Goal: Check status: Check status

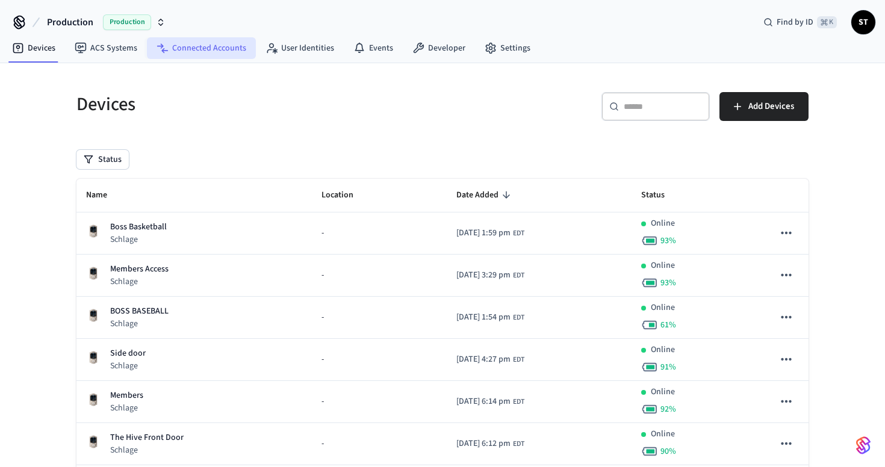
click at [189, 57] on link "Connected Accounts" at bounding box center [201, 48] width 109 height 22
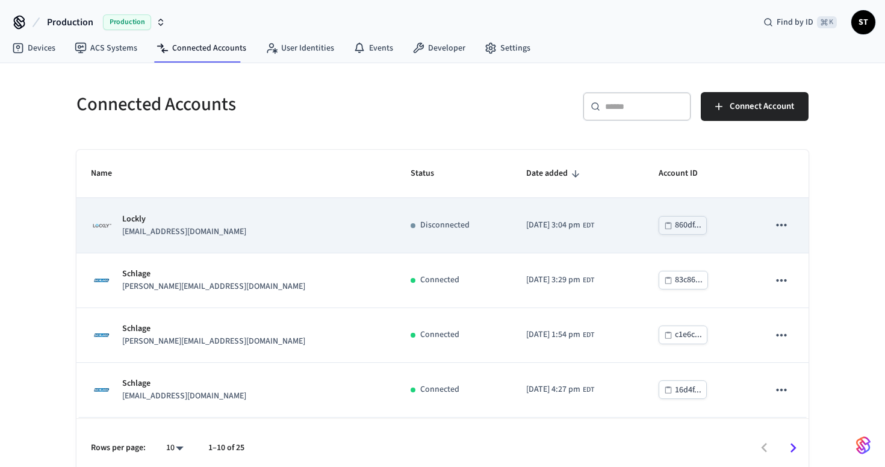
click at [282, 231] on div "Lockly [EMAIL_ADDRESS][DOMAIN_NAME]" at bounding box center [236, 225] width 291 height 25
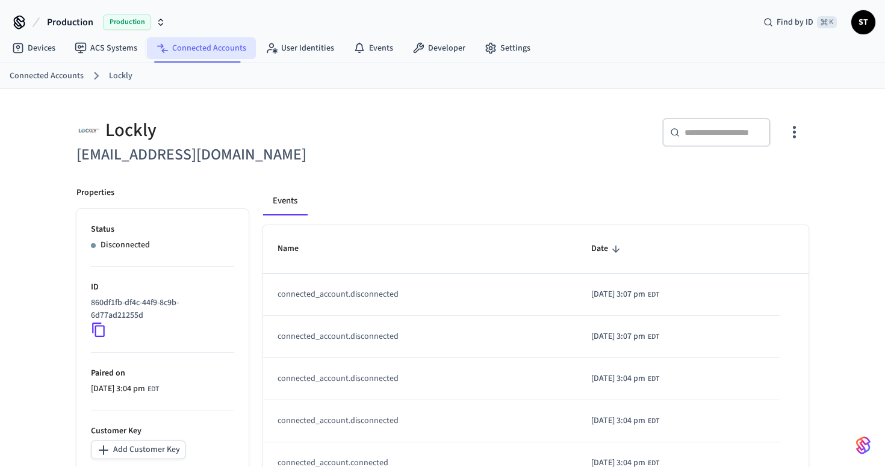
click at [210, 52] on link "Connected Accounts" at bounding box center [201, 48] width 109 height 22
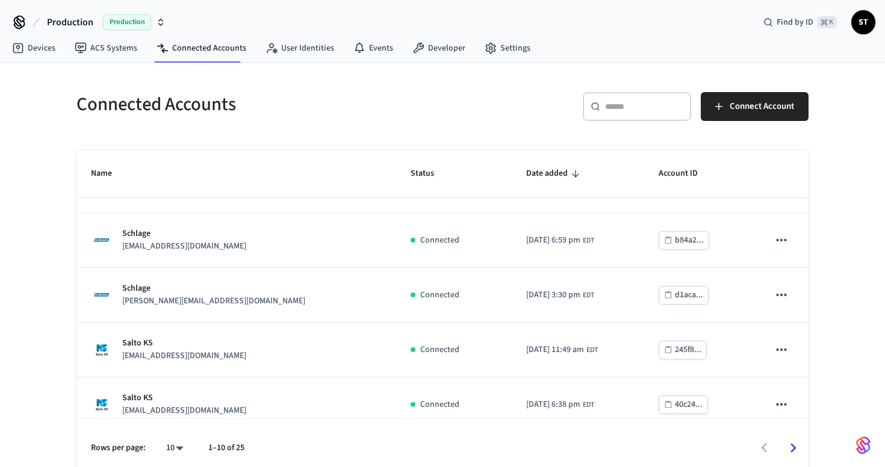
scroll to position [329, 0]
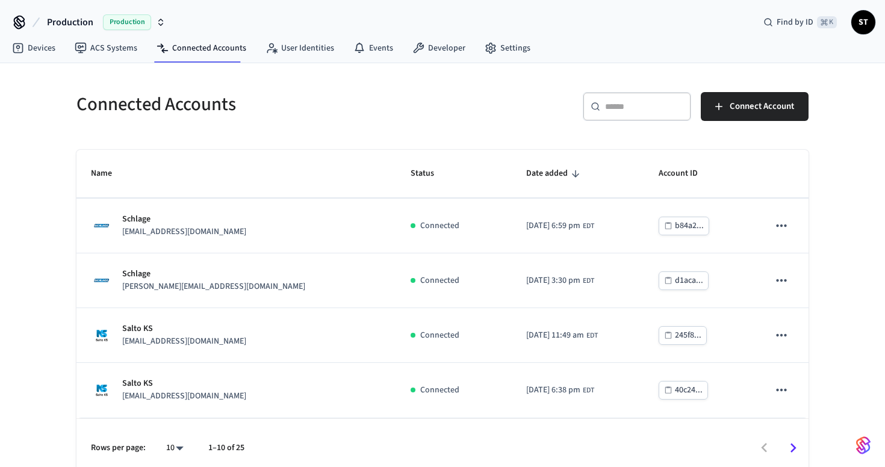
click at [795, 446] on icon "Go to next page" at bounding box center [793, 448] width 19 height 19
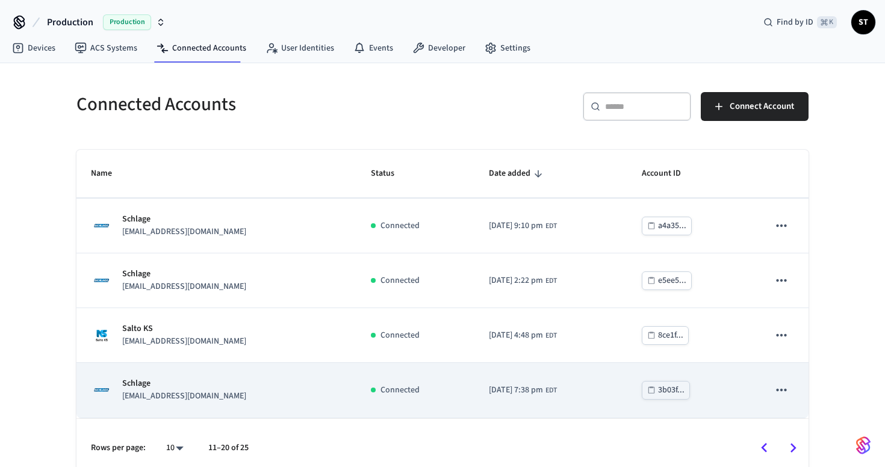
scroll to position [10, 0]
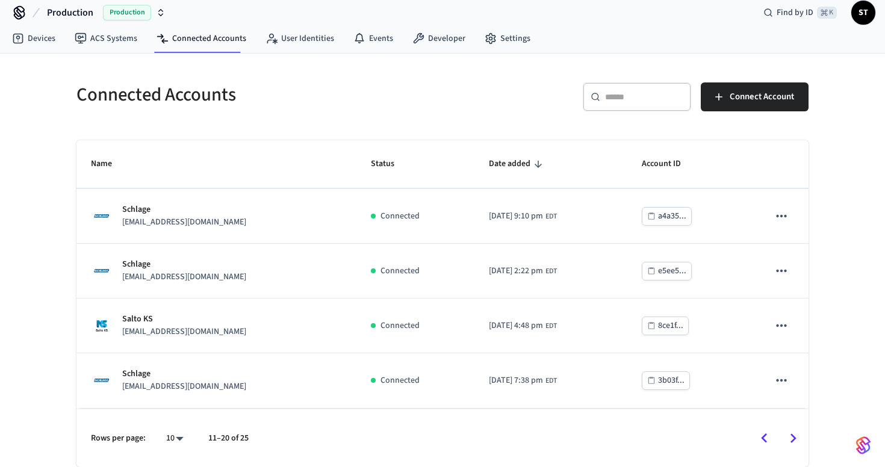
click at [769, 441] on icon "Go to previous page" at bounding box center [764, 438] width 19 height 19
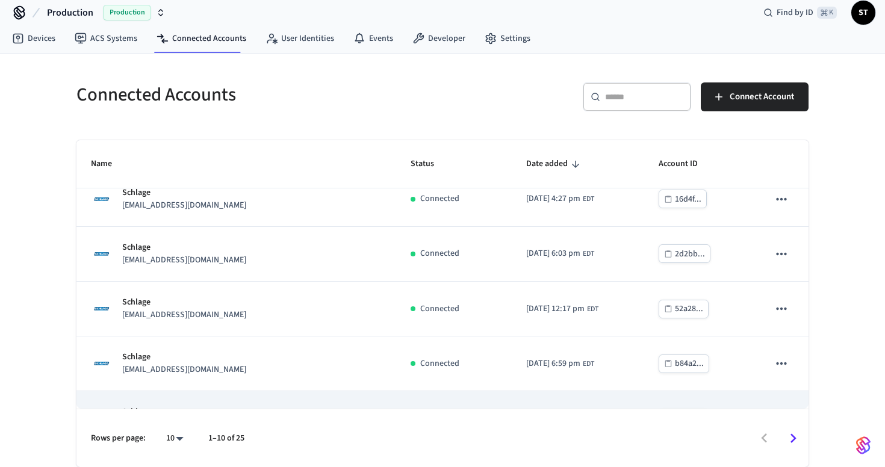
scroll to position [0, 0]
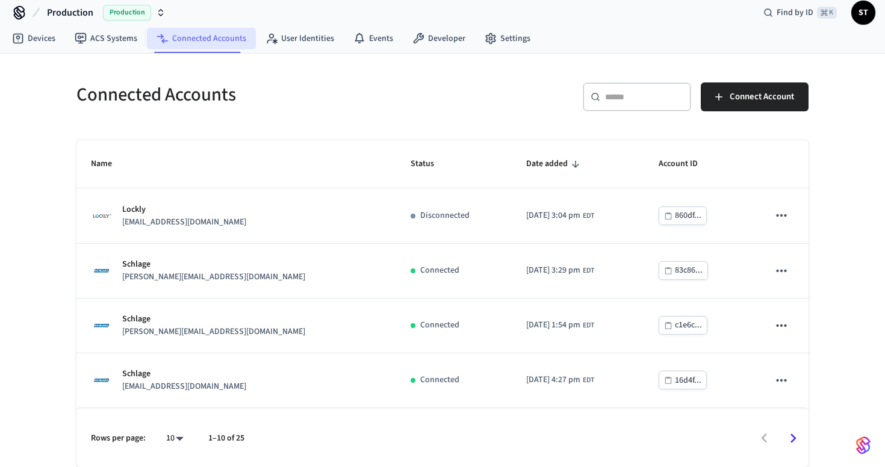
click at [213, 37] on link "Connected Accounts" at bounding box center [201, 39] width 109 height 22
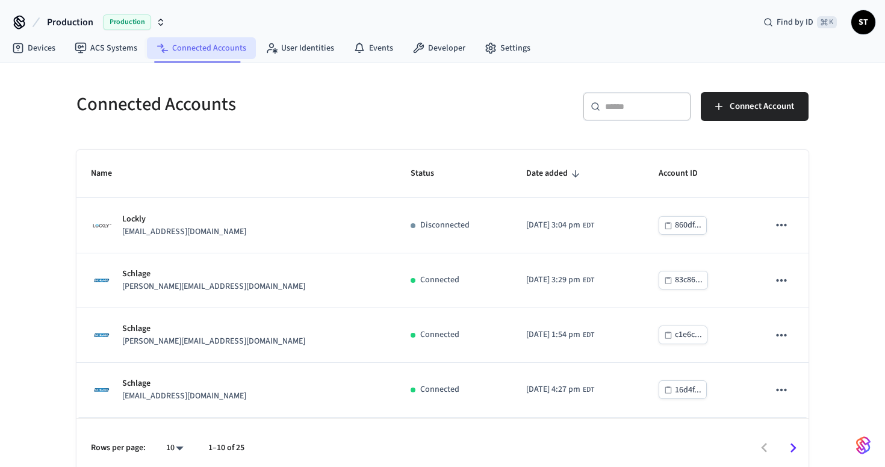
click at [212, 48] on link "Connected Accounts" at bounding box center [201, 48] width 109 height 22
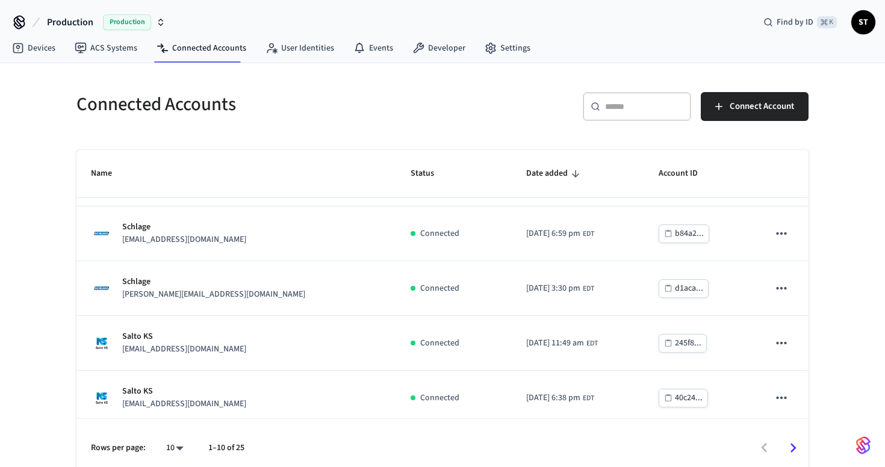
scroll to position [329, 0]
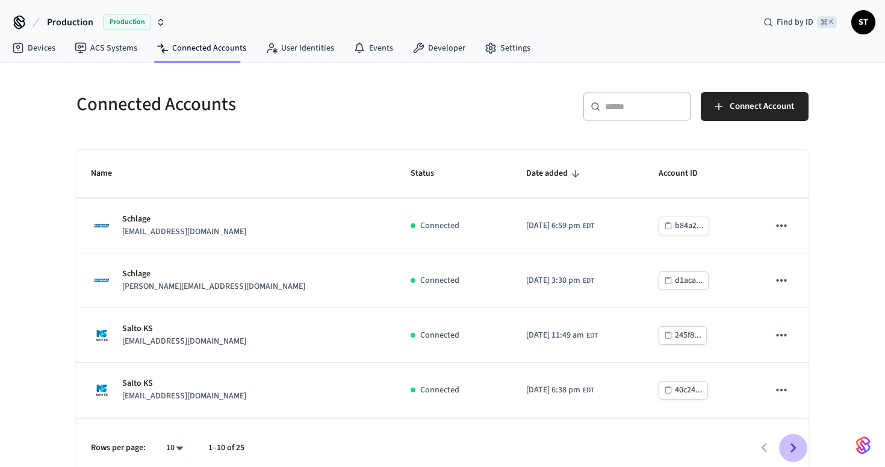
click at [797, 444] on icon "Go to next page" at bounding box center [793, 448] width 19 height 19
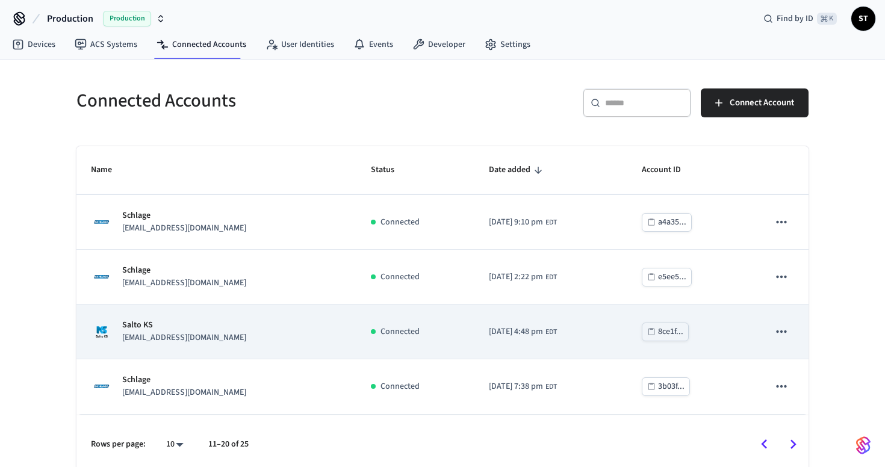
scroll to position [10, 0]
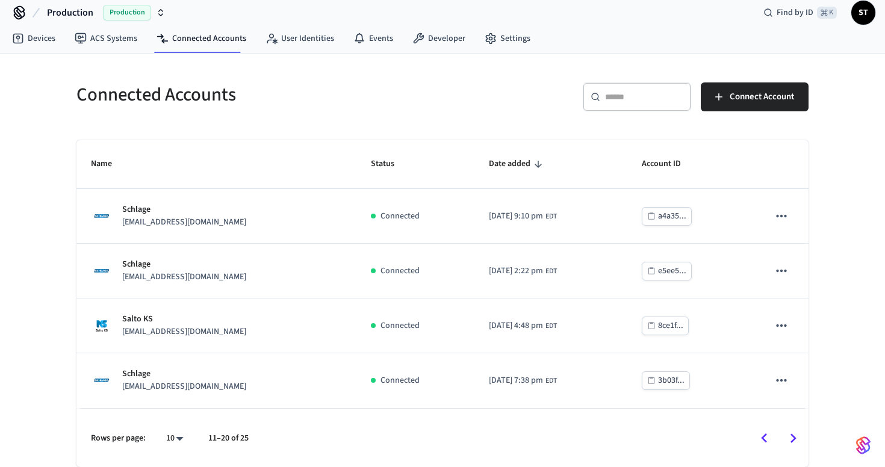
click at [762, 439] on icon "Go to previous page" at bounding box center [764, 438] width 19 height 19
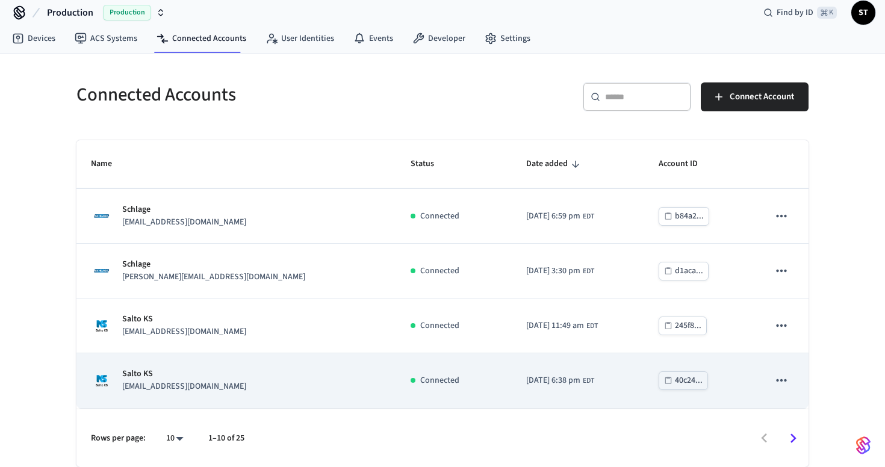
click at [224, 378] on div "Salto KS [EMAIL_ADDRESS][DOMAIN_NAME]" at bounding box center [236, 380] width 291 height 25
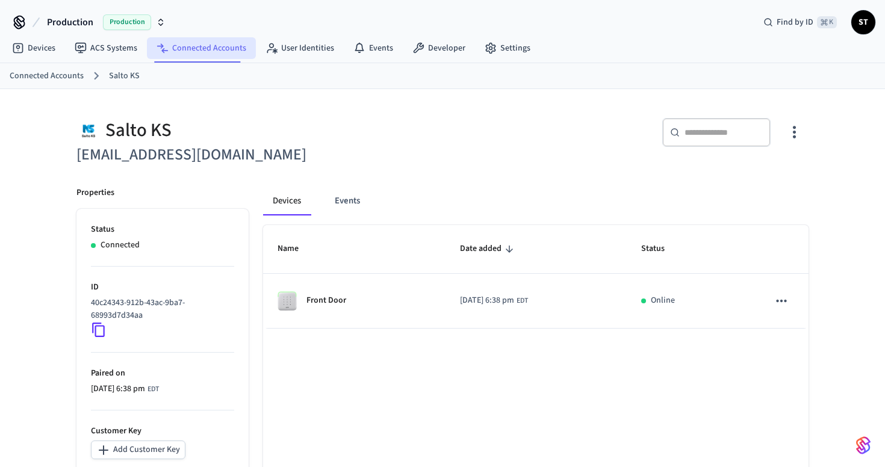
click at [181, 52] on link "Connected Accounts" at bounding box center [201, 48] width 109 height 22
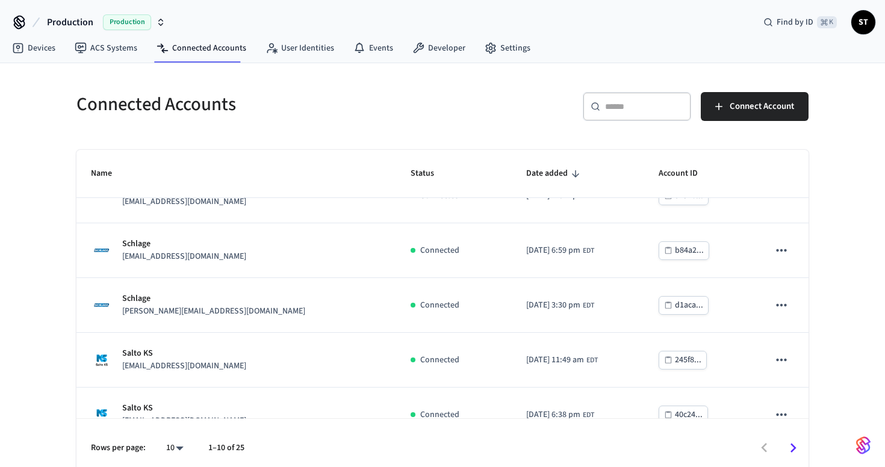
scroll to position [329, 0]
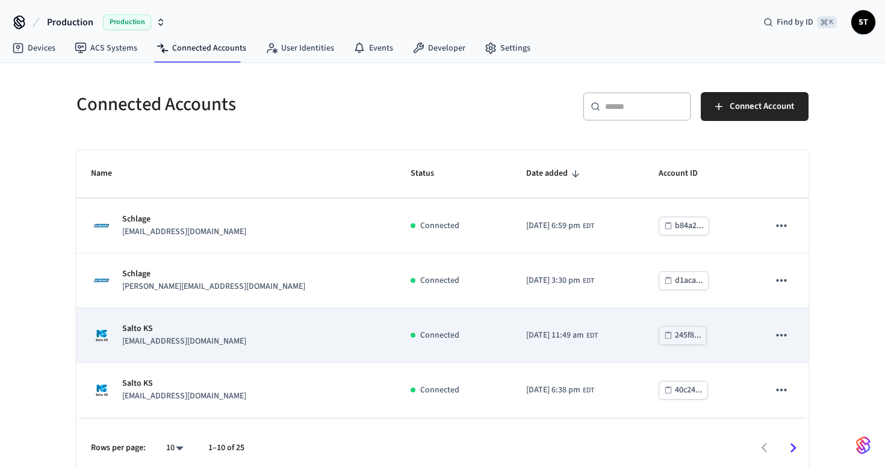
click at [190, 338] on p "[EMAIL_ADDRESS][DOMAIN_NAME]" at bounding box center [184, 341] width 124 height 13
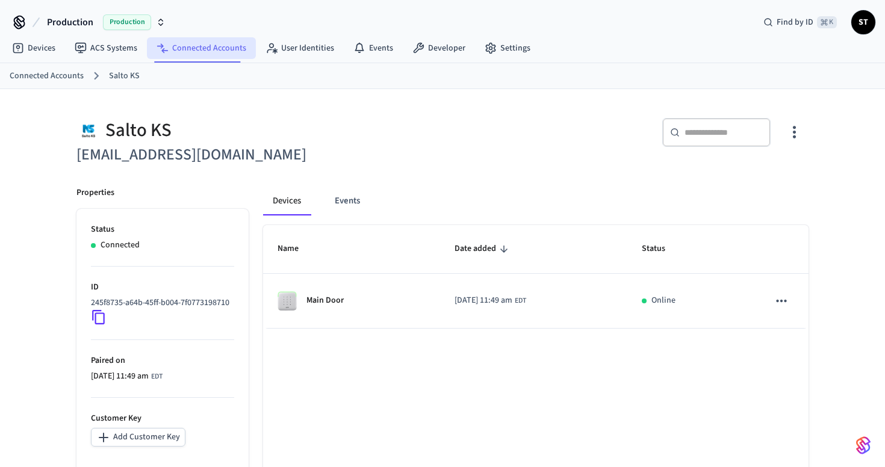
click at [202, 47] on link "Connected Accounts" at bounding box center [201, 48] width 109 height 22
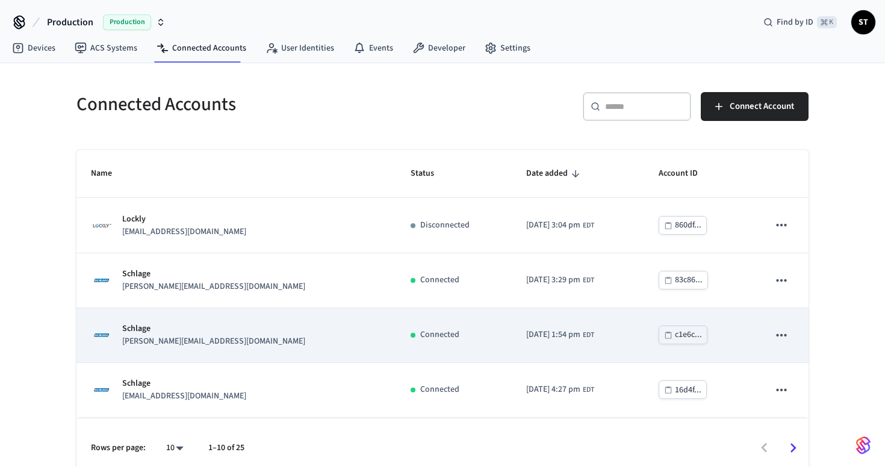
scroll to position [329, 0]
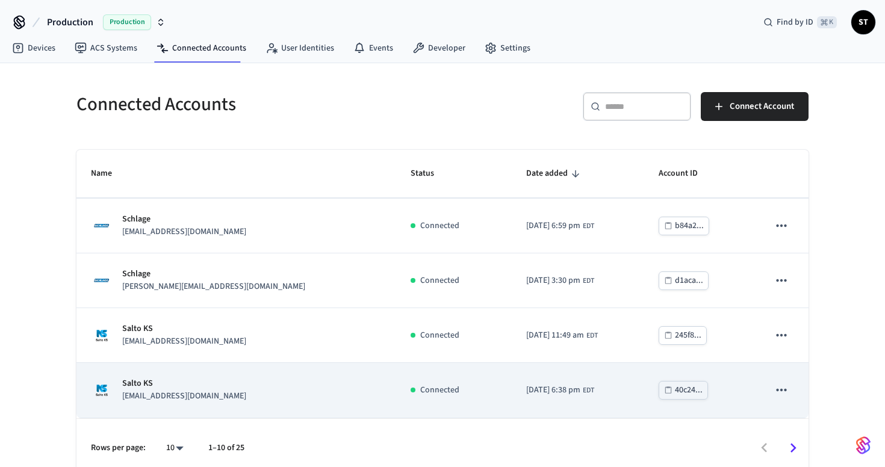
click at [200, 405] on td "Salto KS [EMAIL_ADDRESS][DOMAIN_NAME]" at bounding box center [236, 390] width 320 height 55
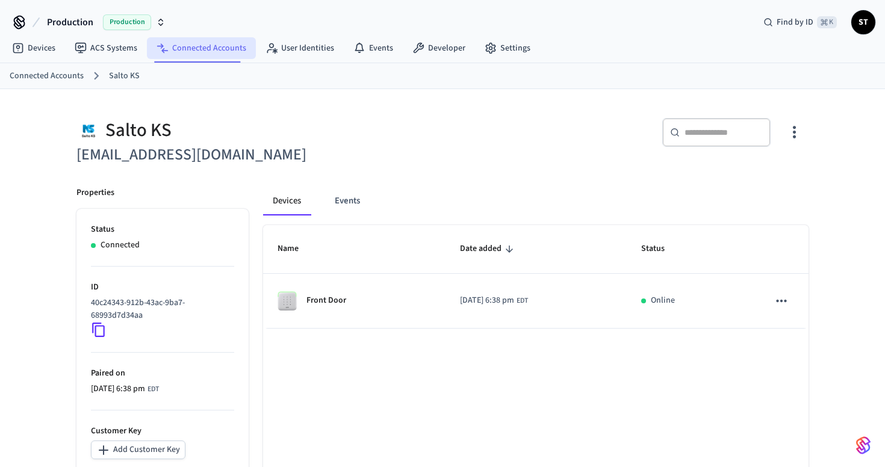
click at [216, 51] on link "Connected Accounts" at bounding box center [201, 48] width 109 height 22
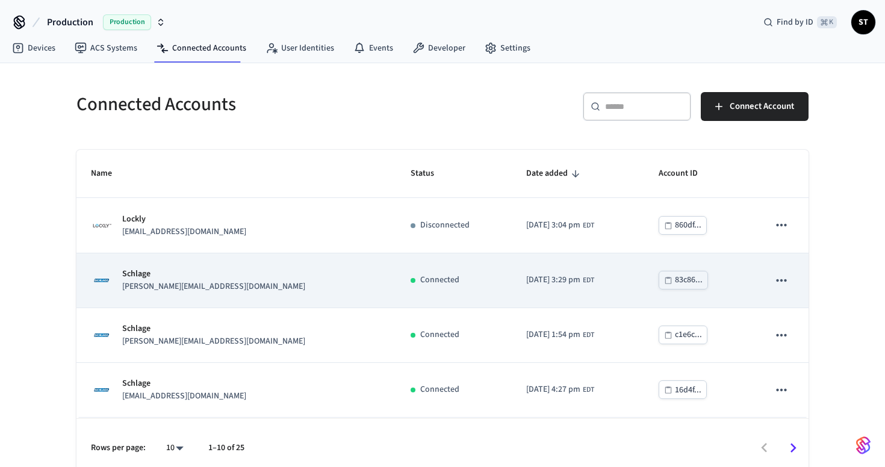
scroll to position [329, 0]
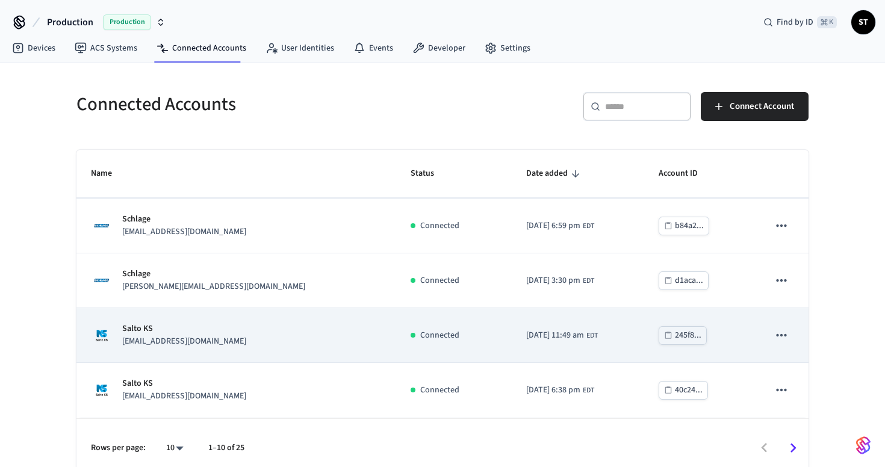
click at [241, 349] on td "Salto KS [EMAIL_ADDRESS][DOMAIN_NAME]" at bounding box center [236, 335] width 320 height 55
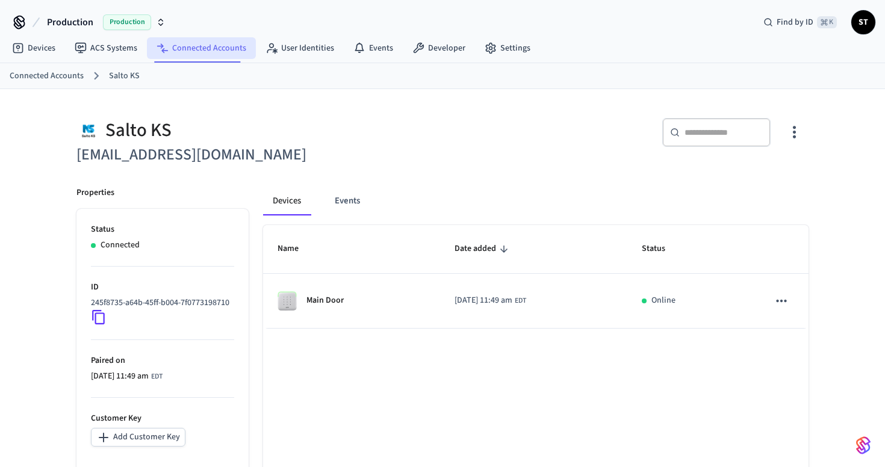
click at [203, 53] on link "Connected Accounts" at bounding box center [201, 48] width 109 height 22
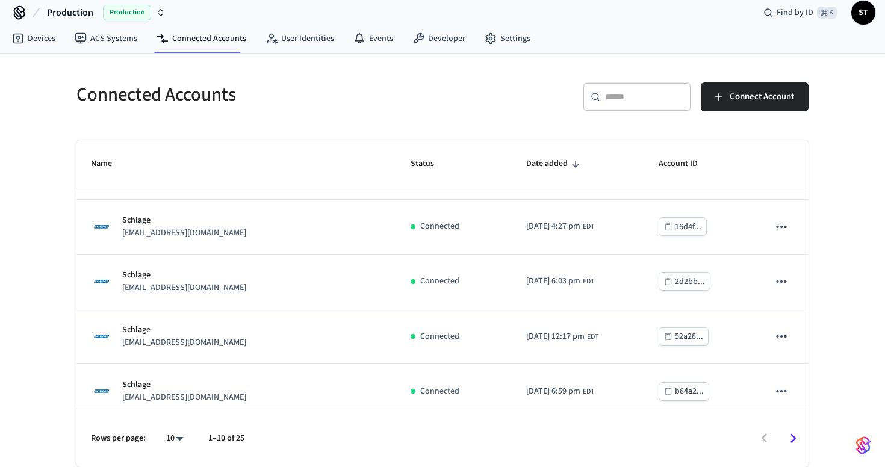
scroll to position [329, 0]
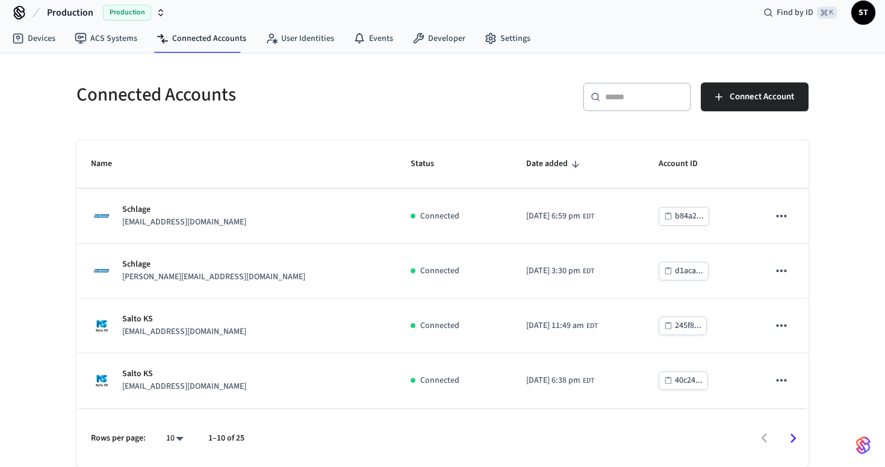
click at [793, 430] on icon "Go to next page" at bounding box center [793, 438] width 19 height 19
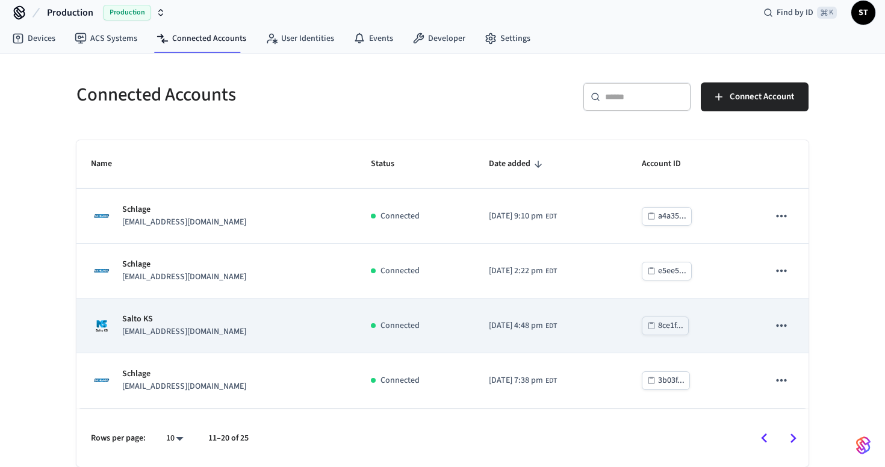
click at [262, 328] on div "Salto KS [EMAIL_ADDRESS][DOMAIN_NAME]" at bounding box center [216, 325] width 251 height 25
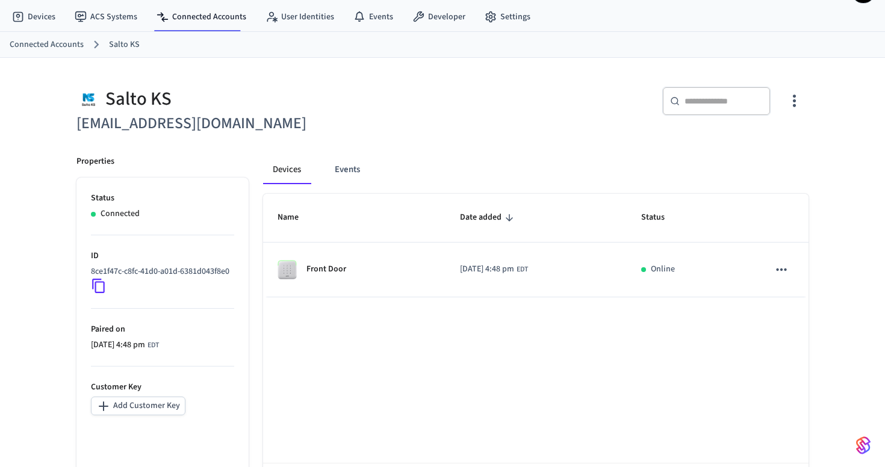
scroll to position [85, 0]
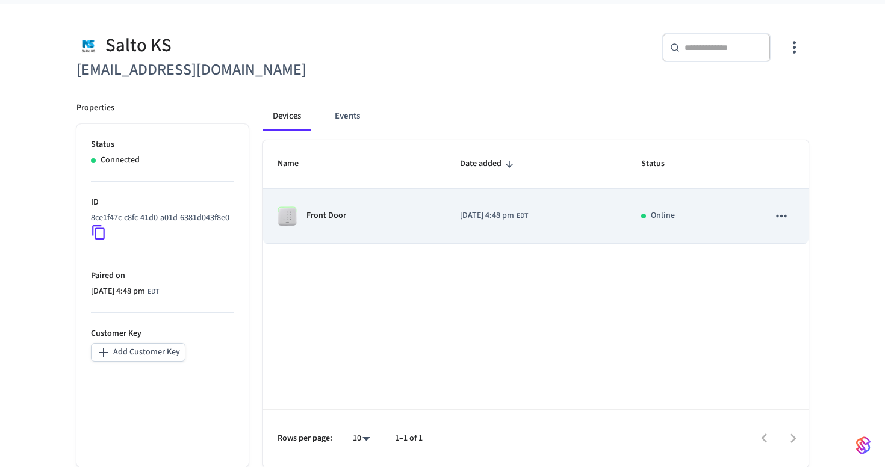
click at [338, 224] on div "Front Door" at bounding box center [355, 216] width 154 height 19
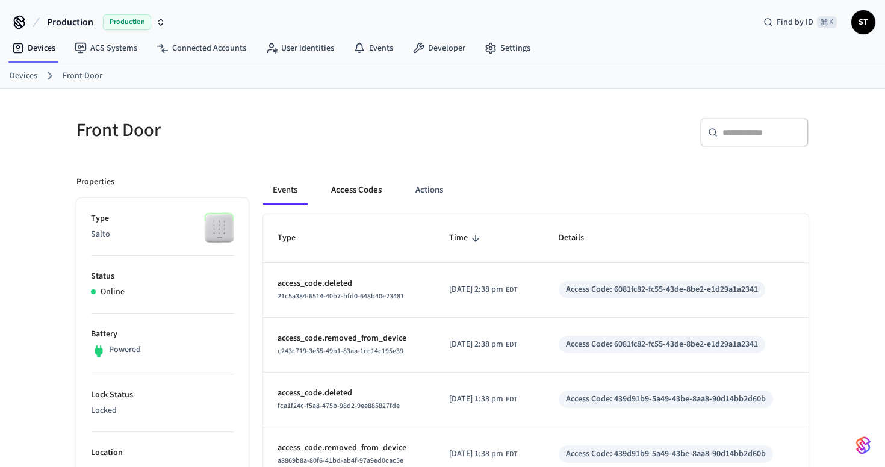
click at [366, 193] on button "Access Codes" at bounding box center [356, 190] width 70 height 29
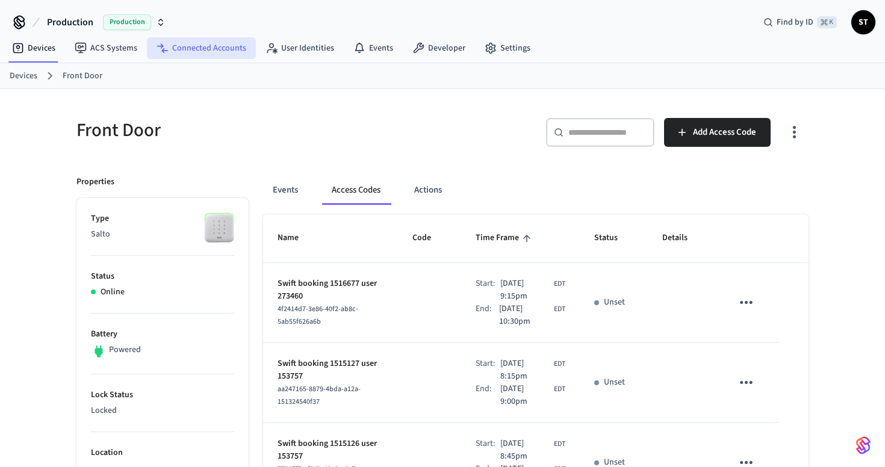
click at [200, 42] on link "Connected Accounts" at bounding box center [201, 48] width 109 height 22
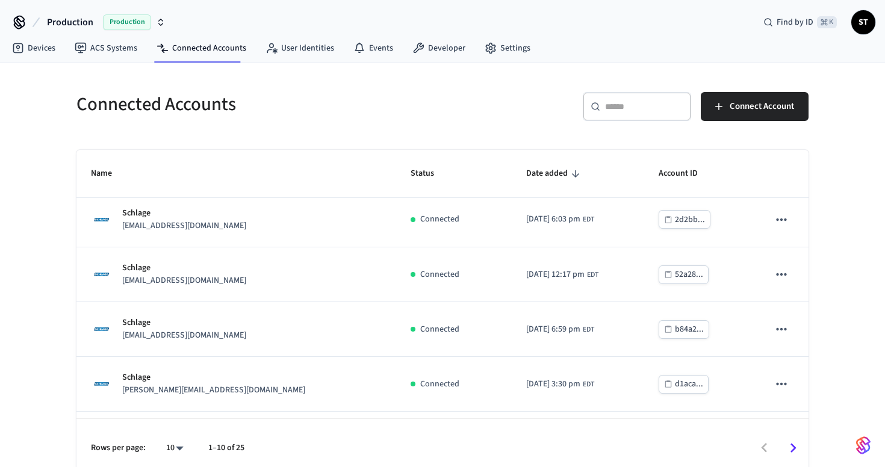
scroll to position [329, 0]
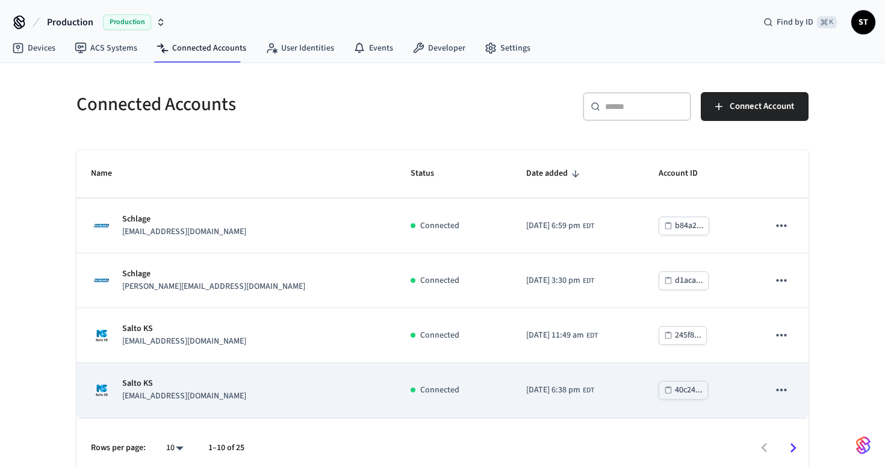
click at [220, 378] on div "Salto KS [EMAIL_ADDRESS][DOMAIN_NAME]" at bounding box center [236, 389] width 291 height 25
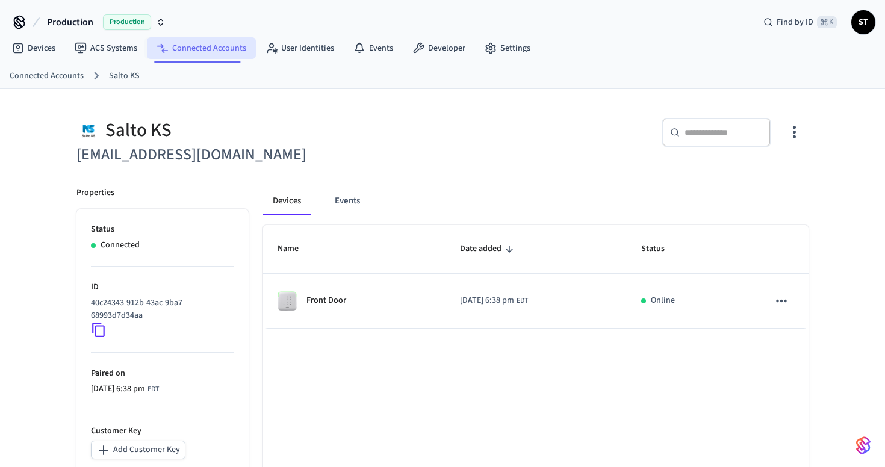
click at [207, 54] on link "Connected Accounts" at bounding box center [201, 48] width 109 height 22
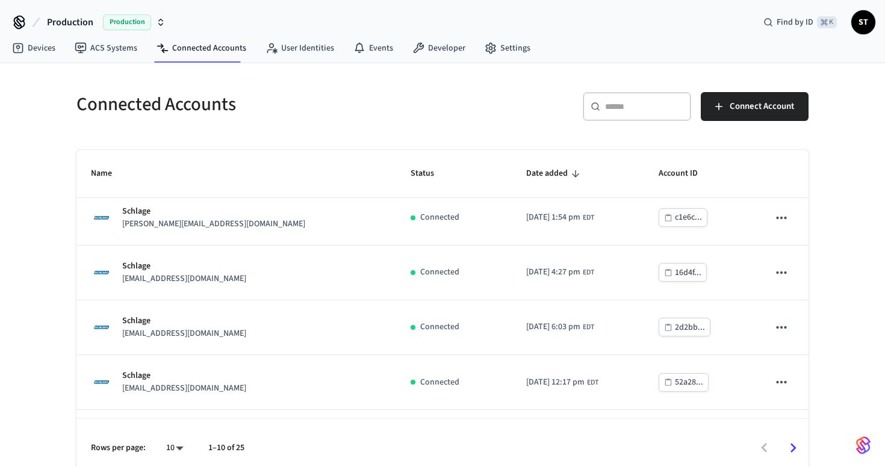
scroll to position [329, 0]
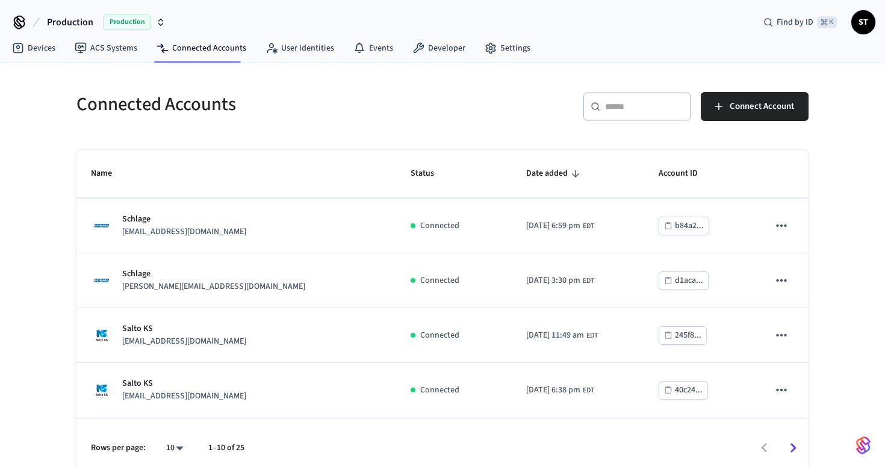
click at [794, 454] on icon "Go to next page" at bounding box center [793, 448] width 19 height 19
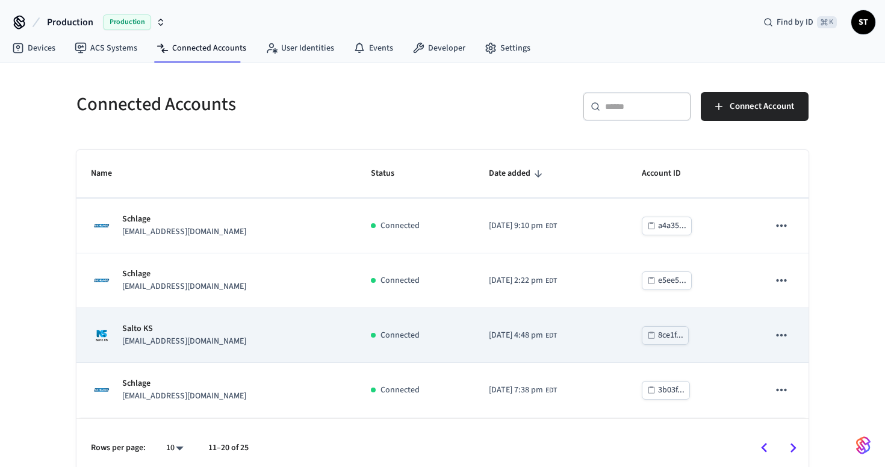
click at [273, 337] on div "Salto KS [EMAIL_ADDRESS][DOMAIN_NAME]" at bounding box center [216, 335] width 251 height 25
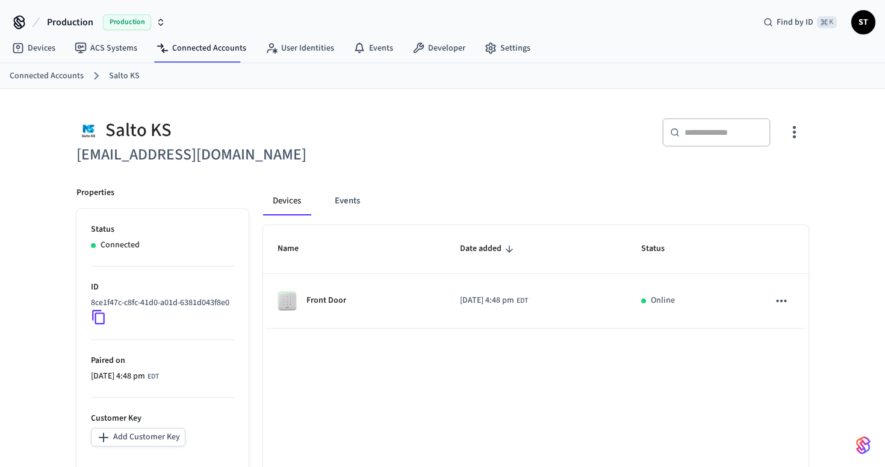
scroll to position [85, 0]
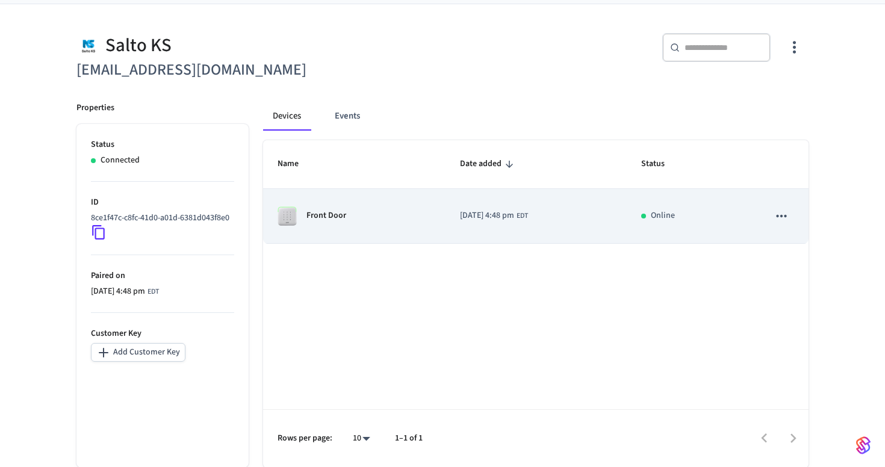
click at [332, 232] on td "Front Door" at bounding box center [354, 216] width 182 height 55
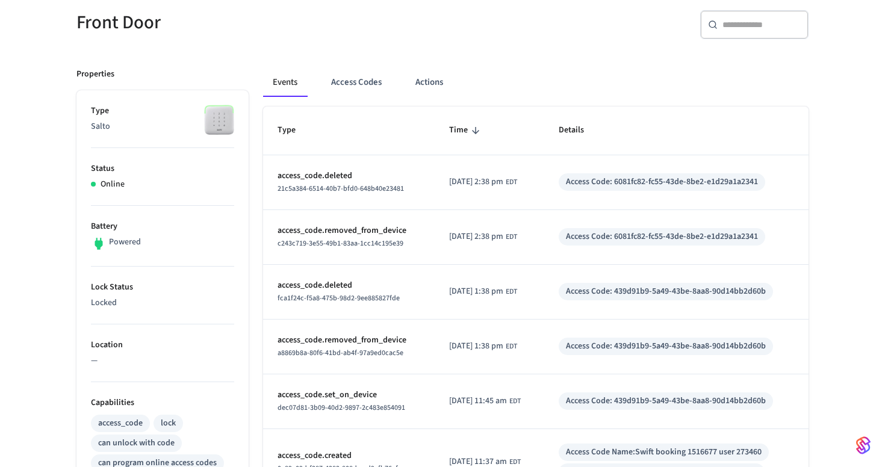
scroll to position [46, 0]
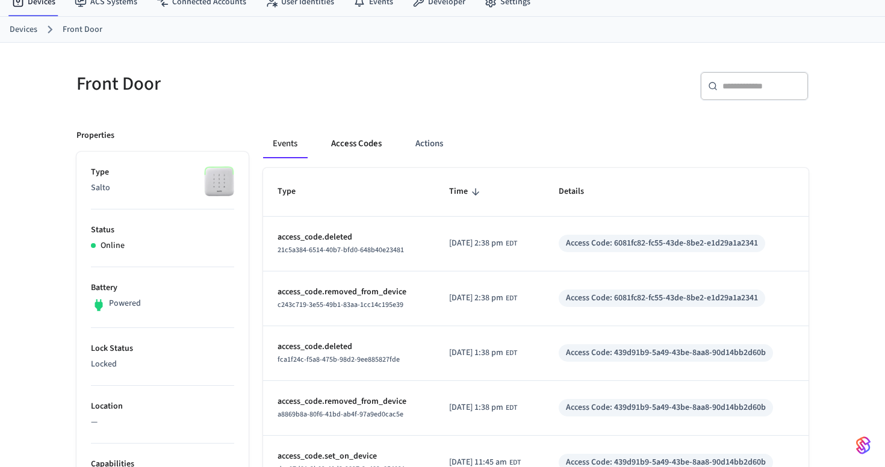
click at [353, 141] on button "Access Codes" at bounding box center [356, 143] width 70 height 29
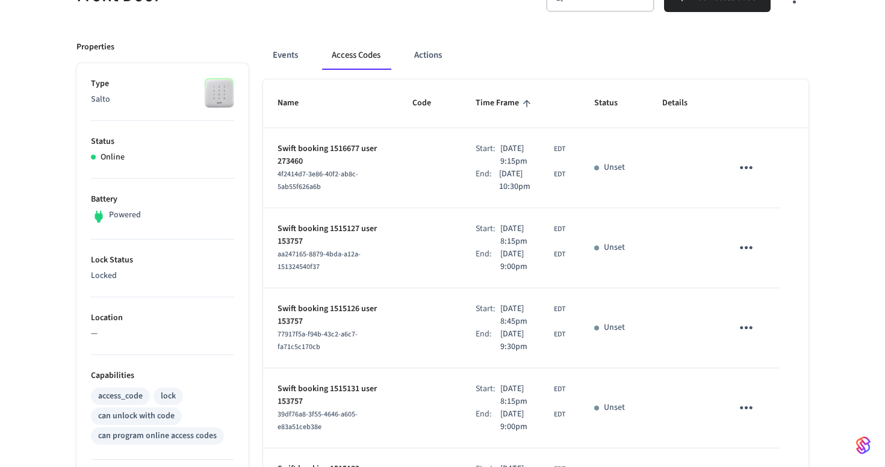
scroll to position [16, 0]
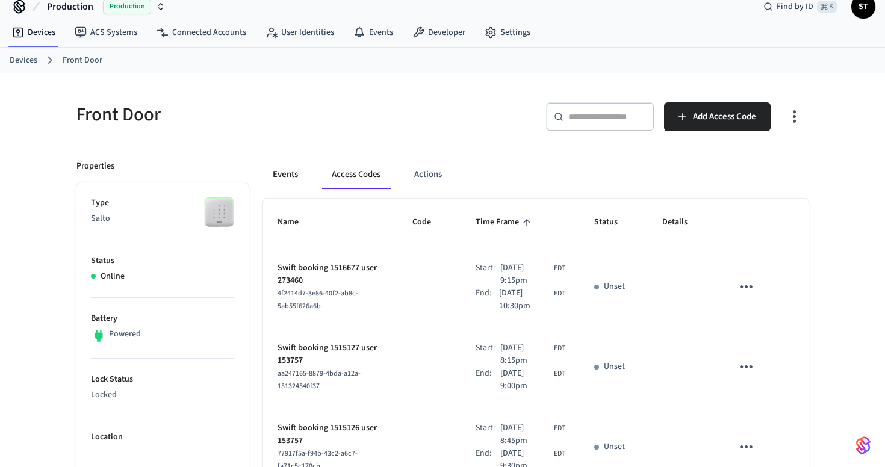
click at [290, 178] on button "Events" at bounding box center [285, 174] width 45 height 29
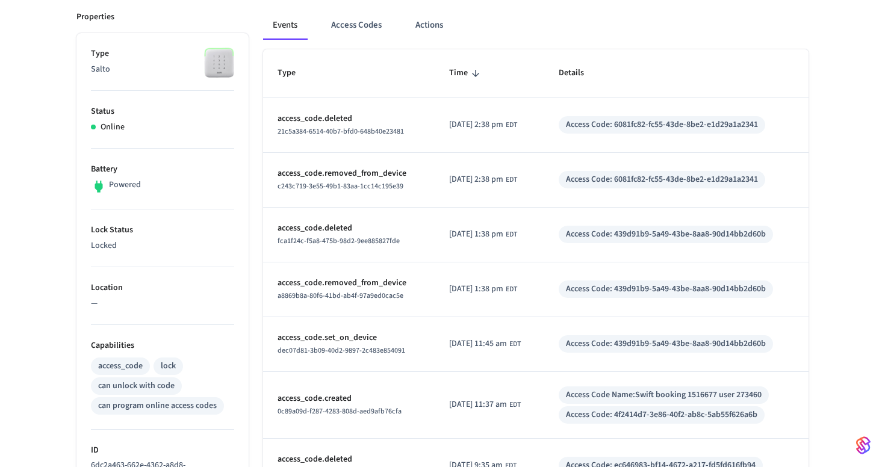
scroll to position [0, 0]
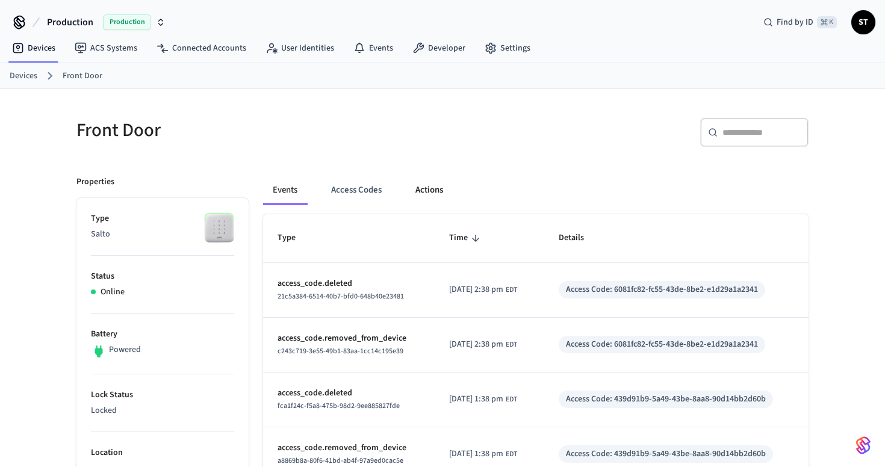
click at [429, 178] on button "Actions" at bounding box center [429, 190] width 47 height 29
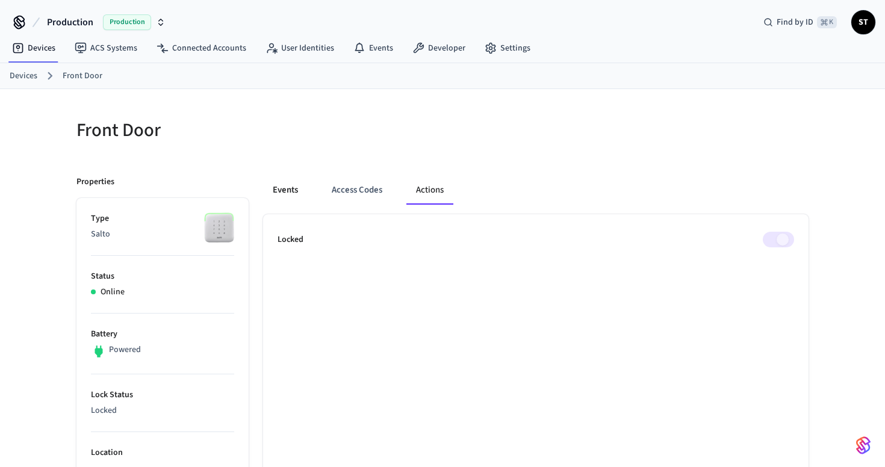
click at [275, 196] on button "Events" at bounding box center [285, 190] width 45 height 29
